Goal: Task Accomplishment & Management: Manage account settings

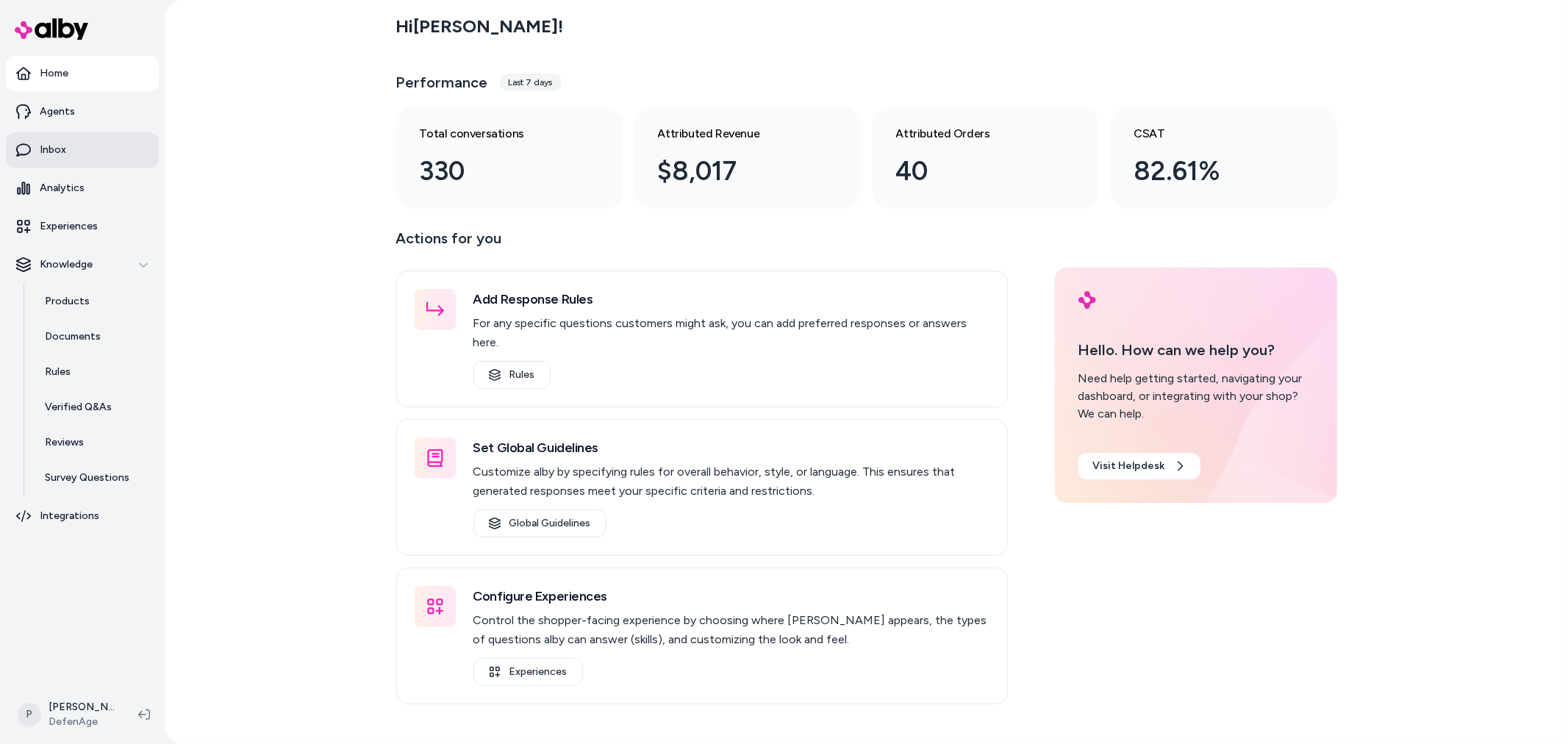
click at [89, 155] on link "Inbox" at bounding box center [82, 149] width 153 height 35
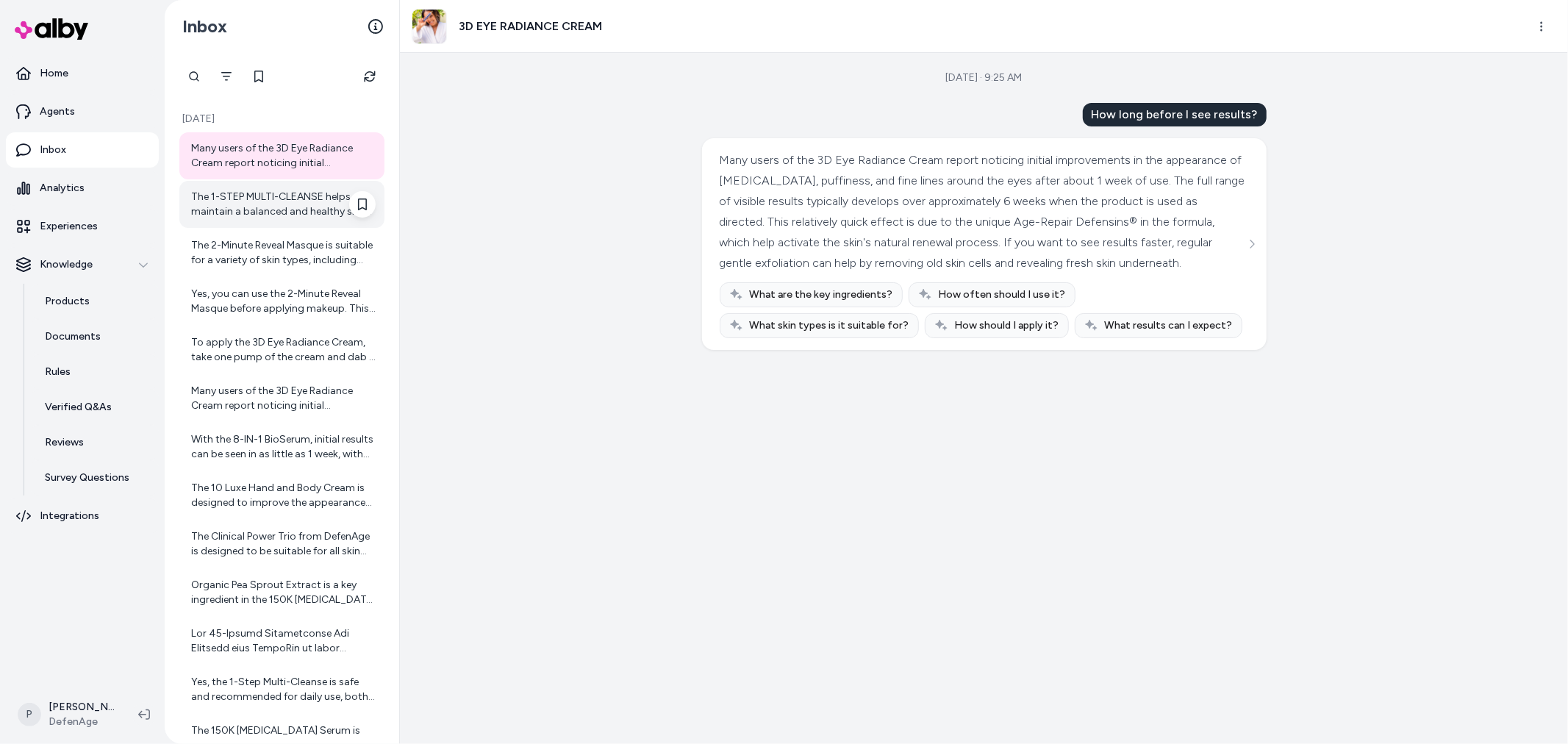
click at [280, 216] on div "The 1-STEP MULTI-CLEANSE helps maintain a balanced and healthy skin environment…" at bounding box center [283, 205] width 184 height 30
